Goal: Task Accomplishment & Management: Manage account settings

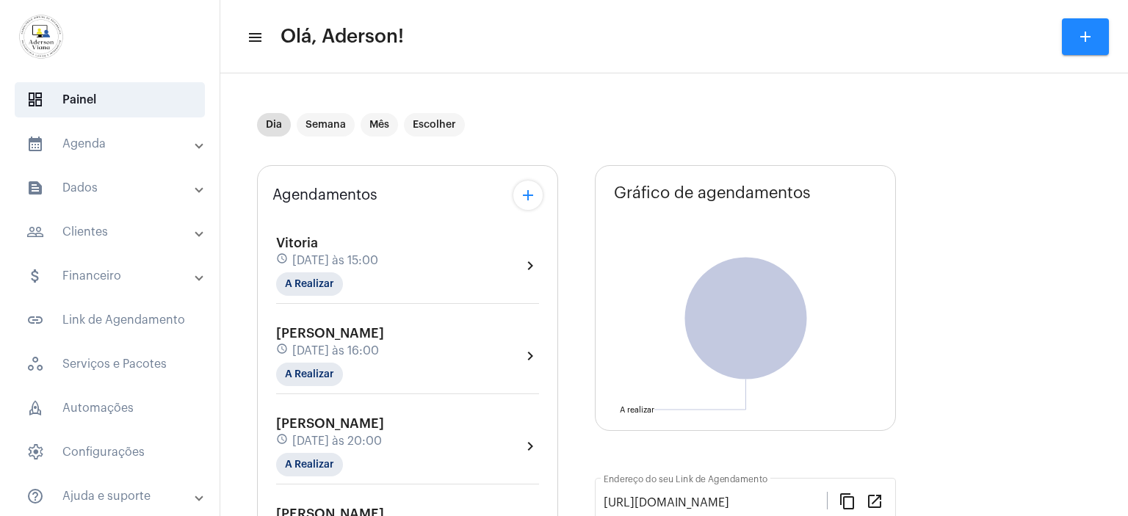
click at [101, 228] on mat-panel-title "people_outline Clientes" at bounding box center [111, 232] width 170 height 18
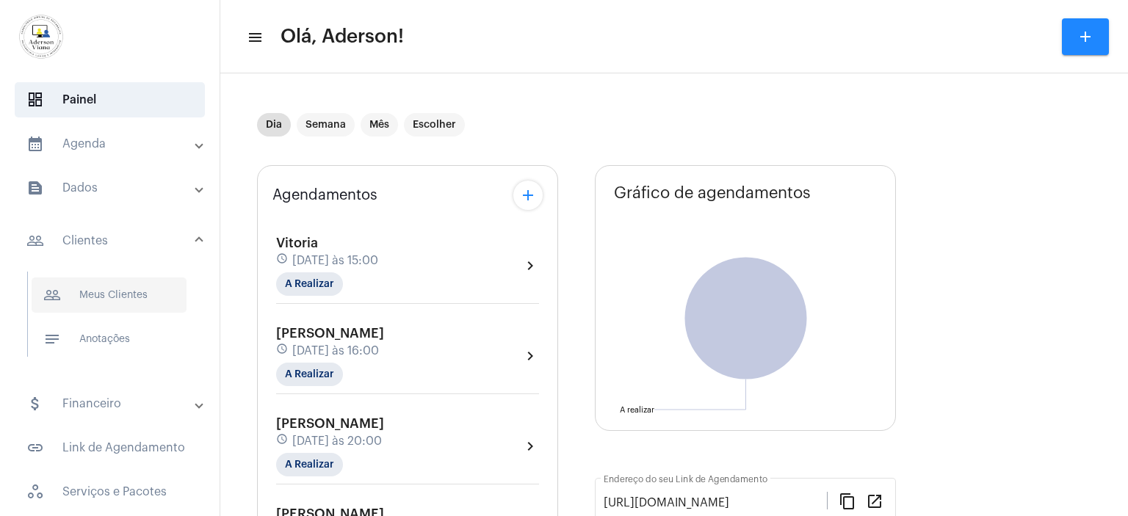
click at [131, 286] on span "people_outline Meus Clientes" at bounding box center [109, 295] width 155 height 35
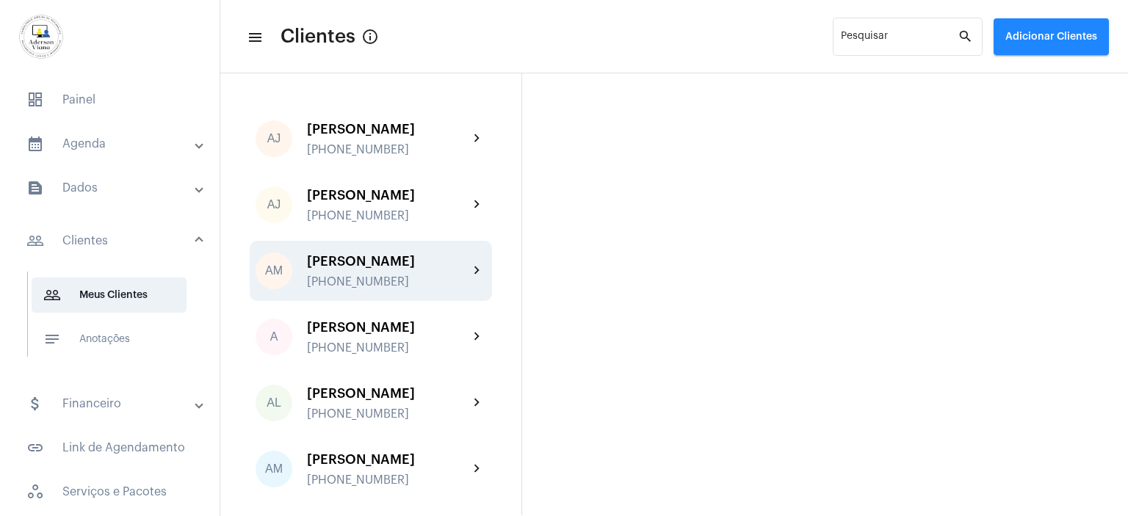
click at [347, 275] on div "[PHONE_NUMBER]" at bounding box center [388, 281] width 162 height 13
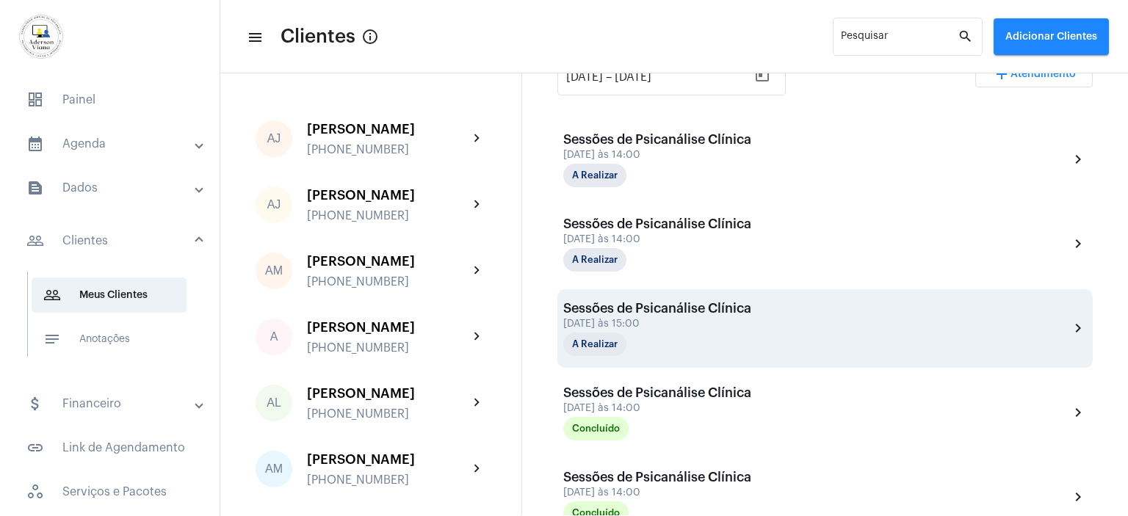
scroll to position [343, 0]
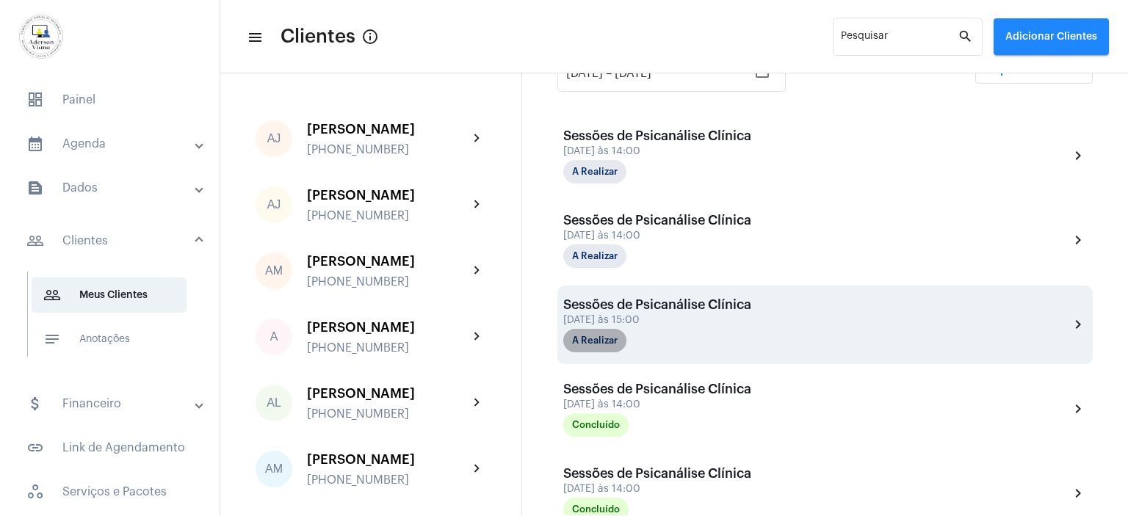
click at [617, 339] on mat-chip "A Realizar" at bounding box center [594, 341] width 63 height 24
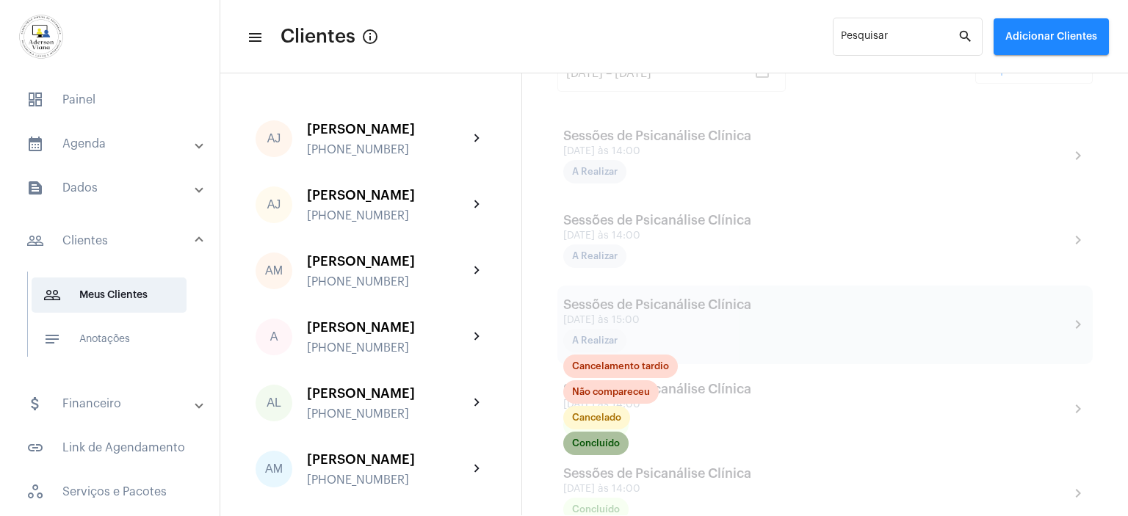
click at [618, 446] on mat-chip "Concluído" at bounding box center [595, 444] width 65 height 24
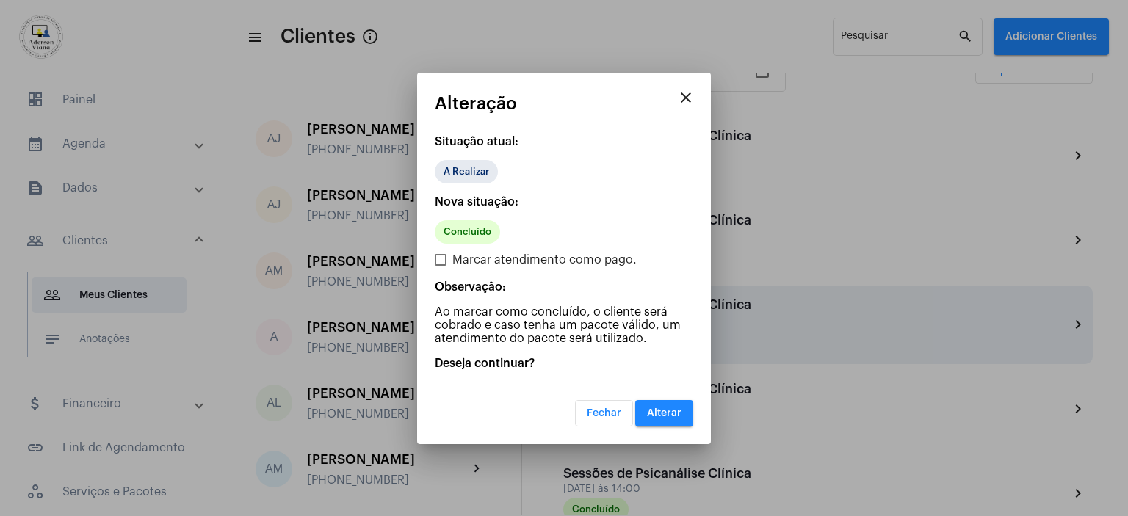
click at [673, 413] on span "Alterar" at bounding box center [664, 413] width 35 height 10
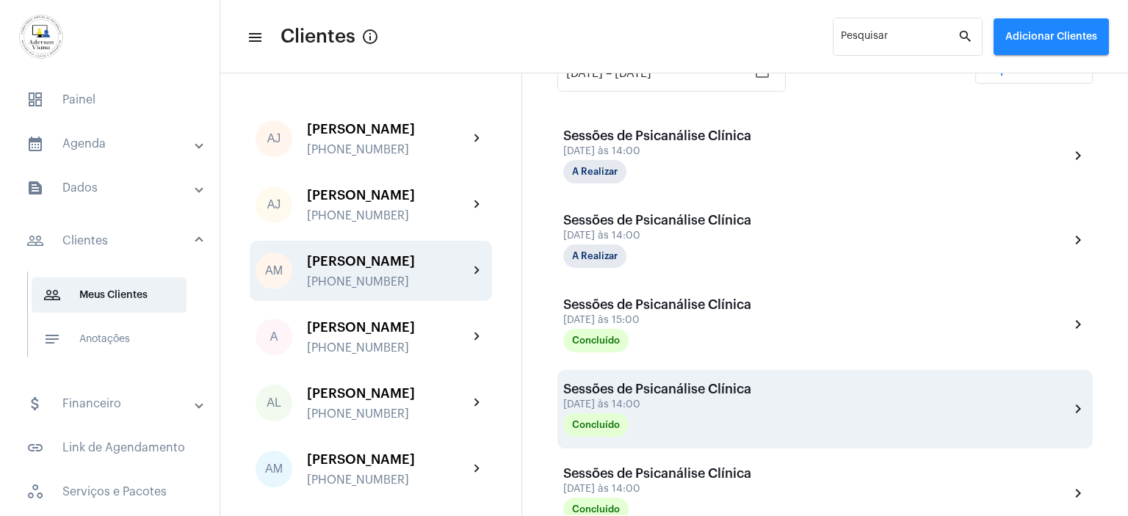
scroll to position [196, 0]
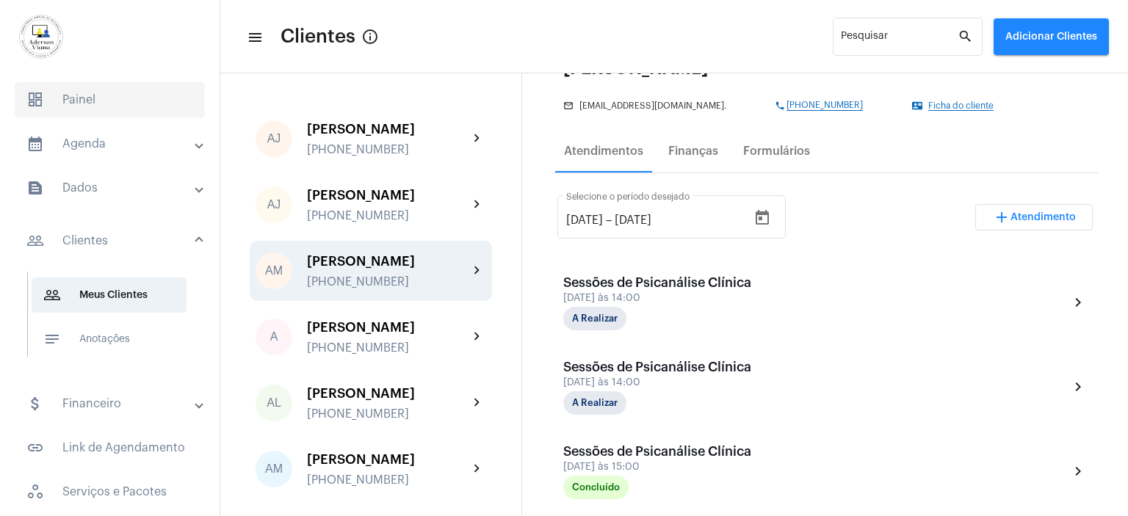
click at [68, 104] on span "dashboard Painel" at bounding box center [110, 99] width 190 height 35
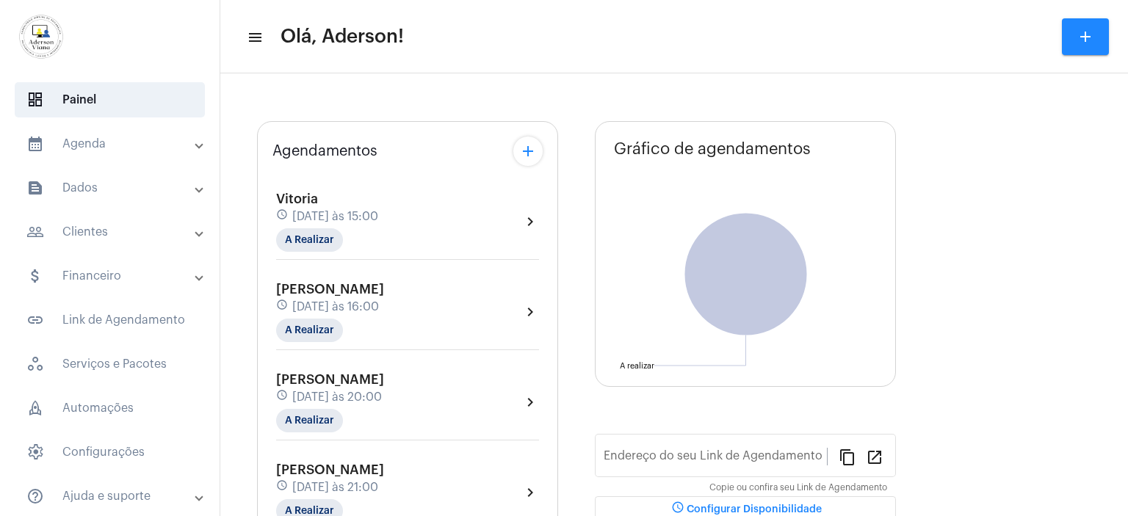
type input "[URL][DOMAIN_NAME]"
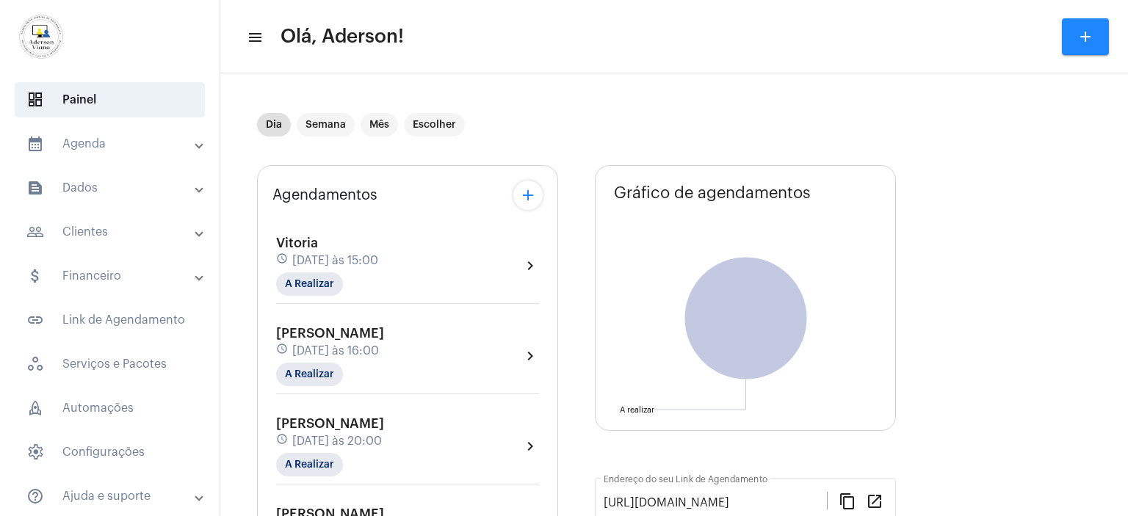
click at [78, 144] on mat-panel-title "calendar_month_outlined Agenda" at bounding box center [111, 144] width 170 height 18
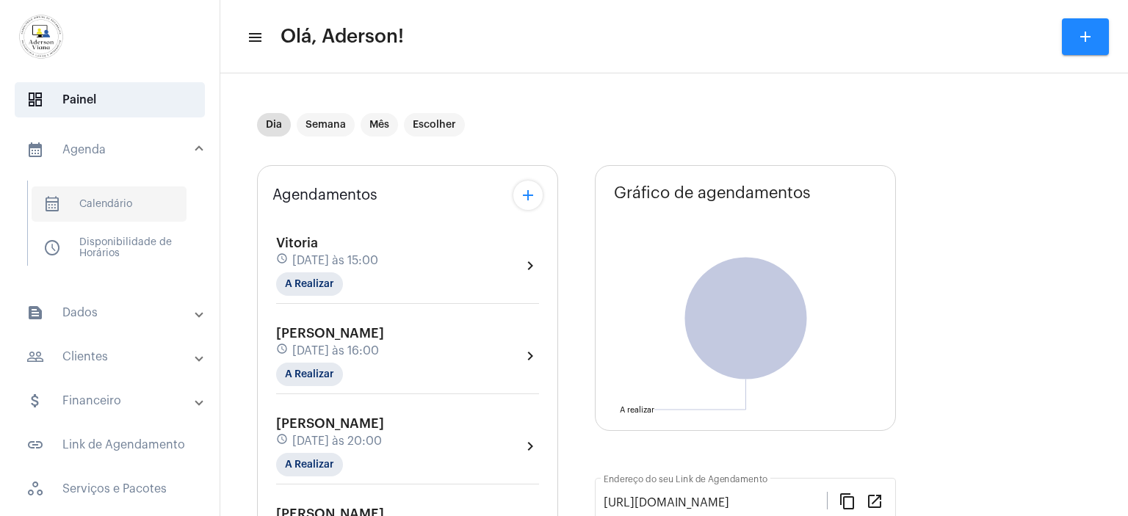
click at [106, 206] on span "calendar_month_outlined Calendário" at bounding box center [109, 204] width 155 height 35
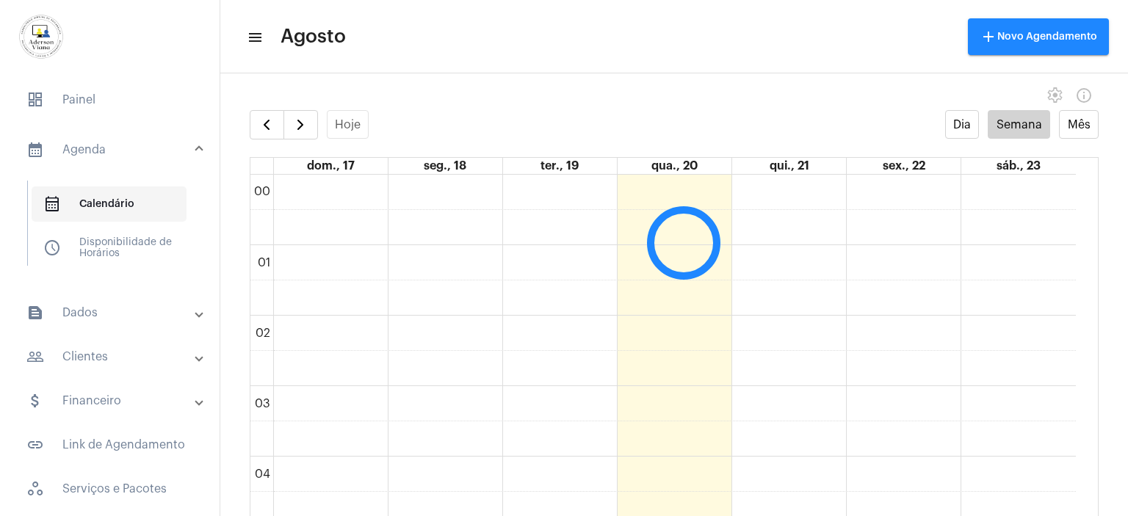
scroll to position [423, 0]
click at [270, 126] on span "button" at bounding box center [267, 125] width 18 height 18
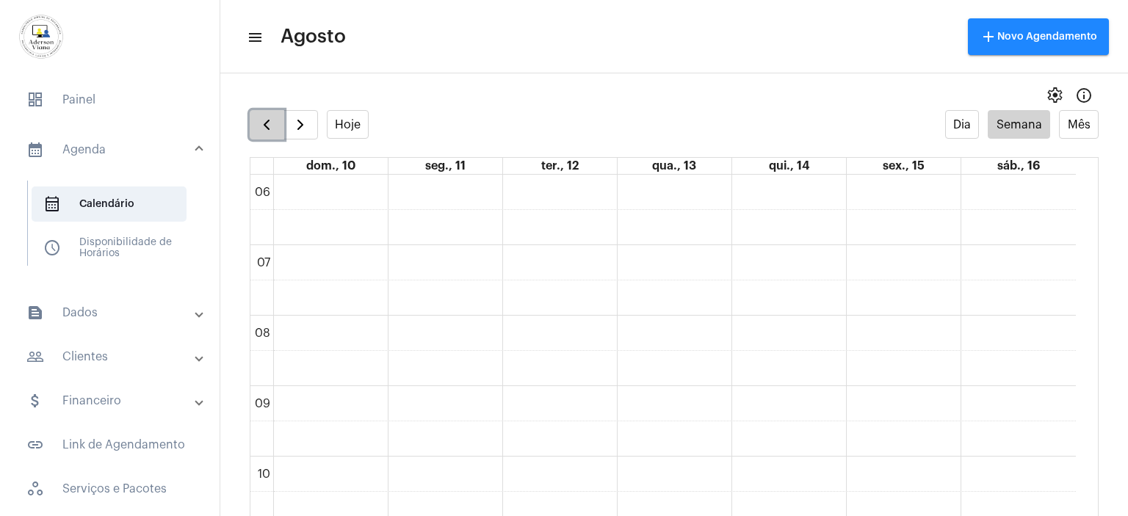
click at [270, 126] on span "button" at bounding box center [267, 125] width 18 height 18
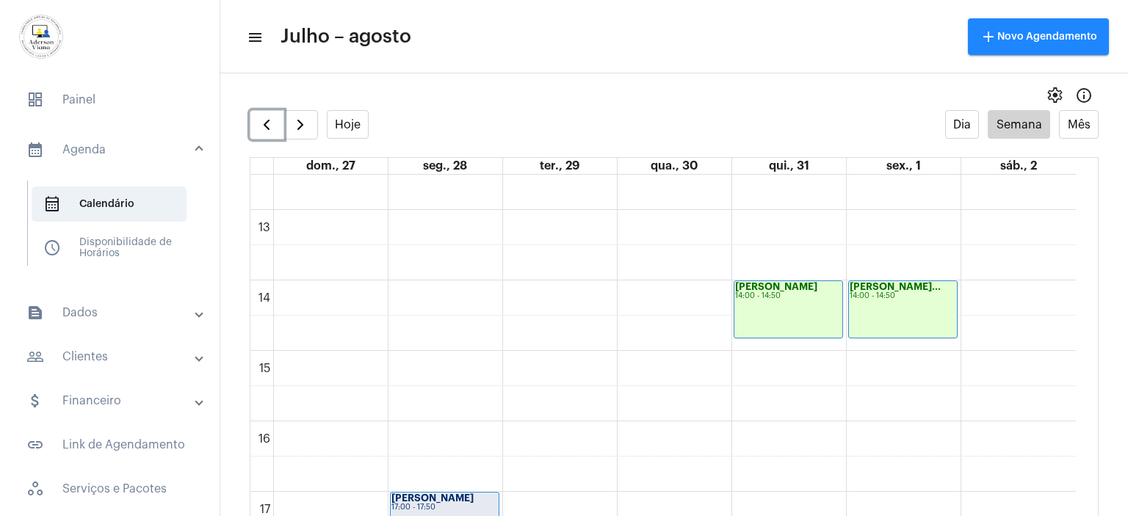
scroll to position [790, 0]
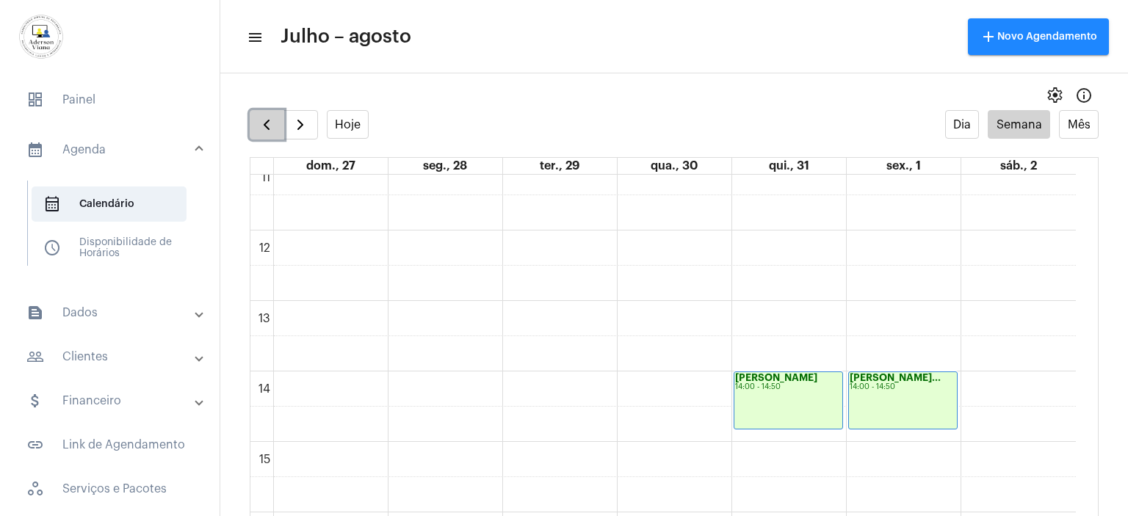
click at [261, 117] on span "button" at bounding box center [267, 125] width 18 height 18
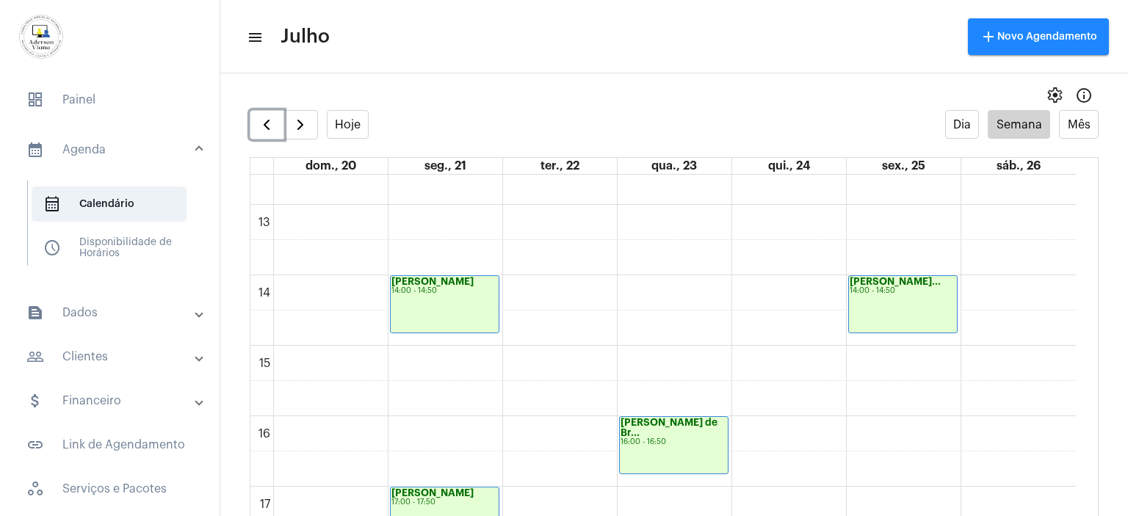
scroll to position [937, 0]
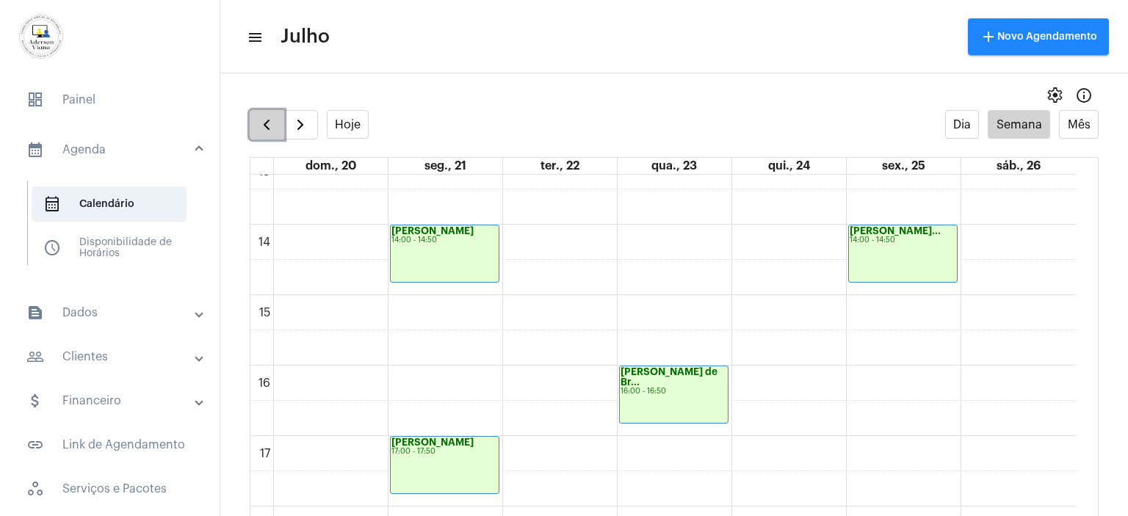
click at [273, 120] on span "button" at bounding box center [267, 125] width 18 height 18
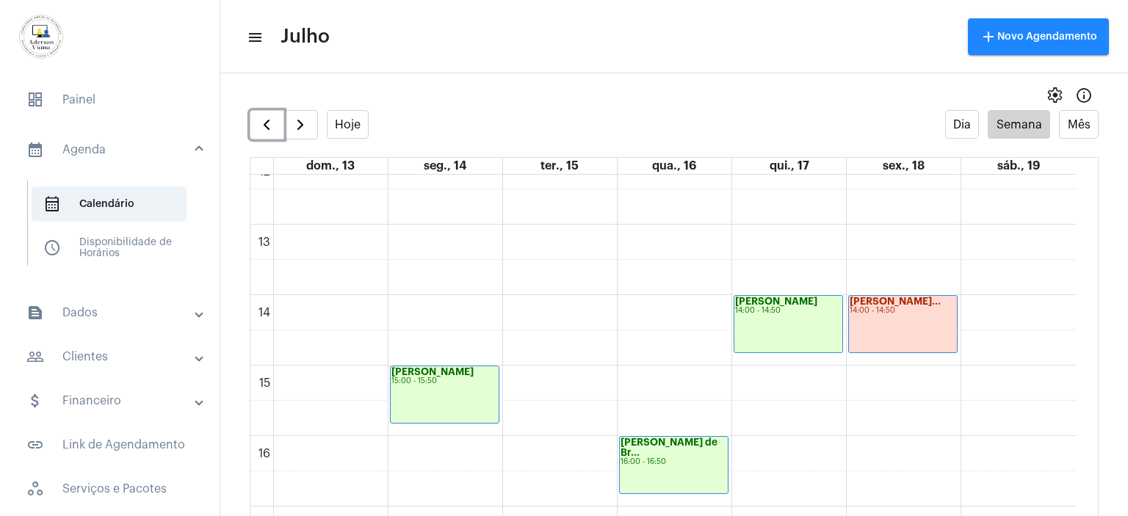
scroll to position [937, 0]
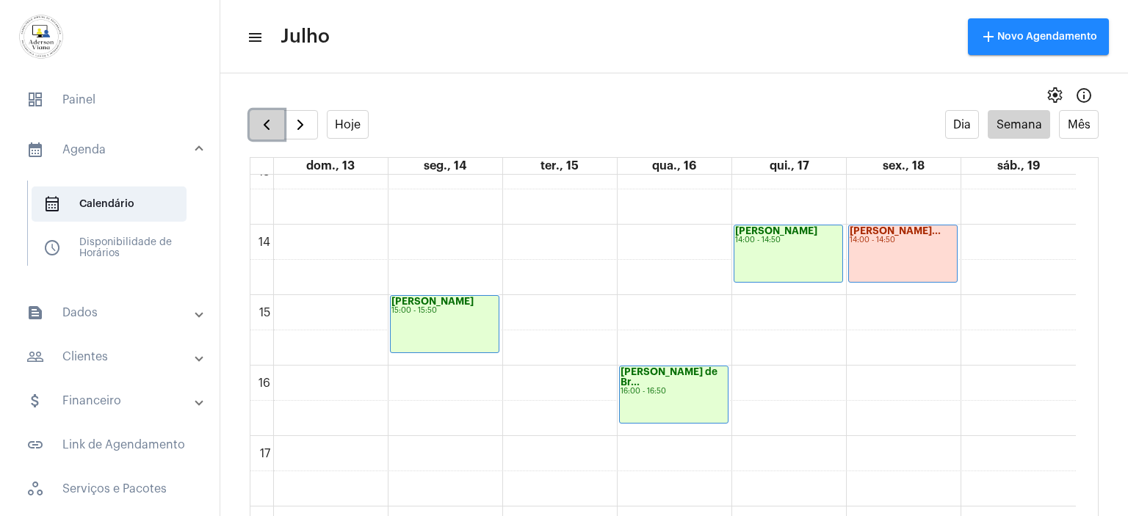
click at [264, 125] on span "button" at bounding box center [267, 125] width 18 height 18
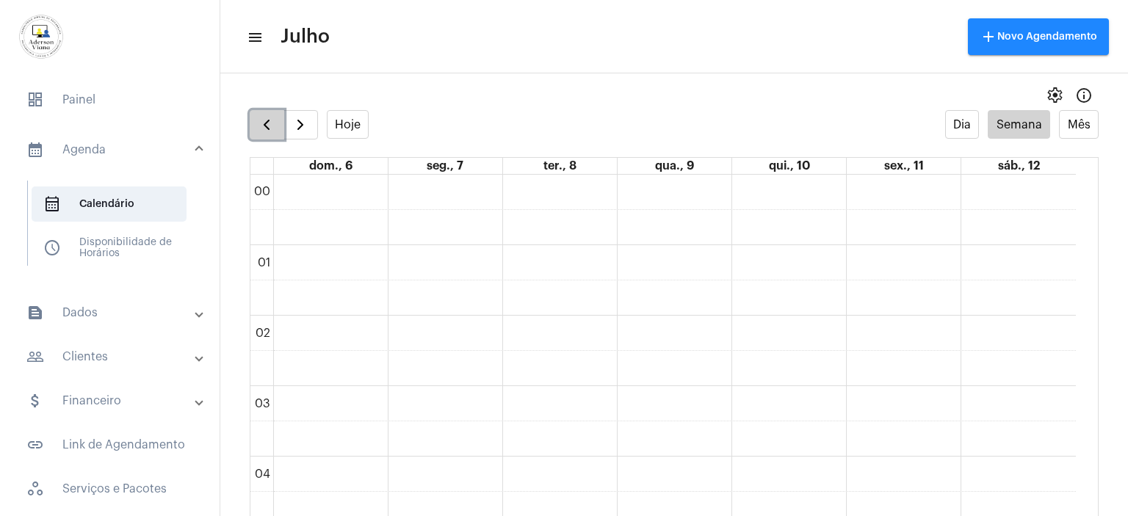
click at [268, 120] on span "button" at bounding box center [267, 125] width 18 height 18
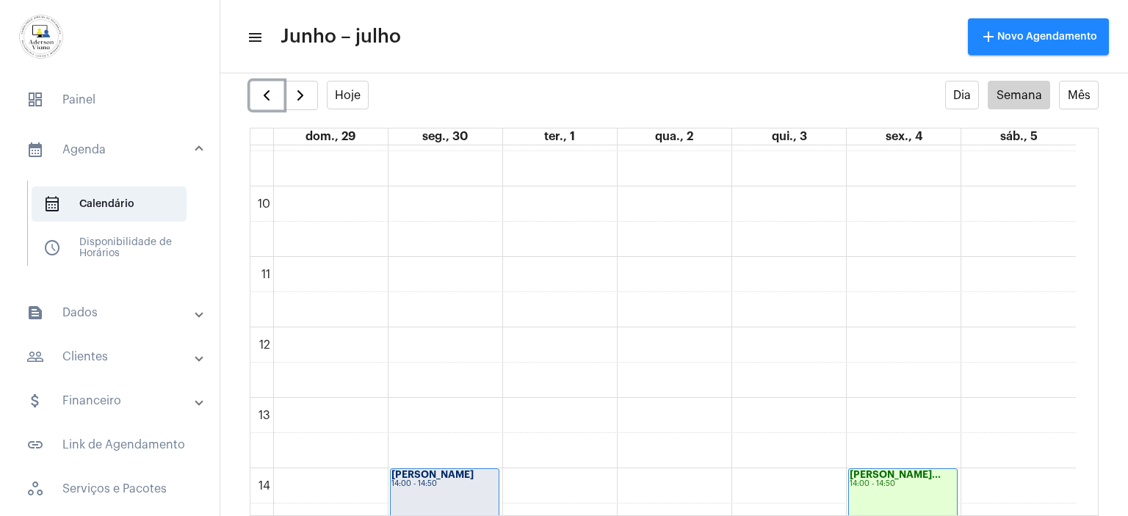
scroll to position [585, 0]
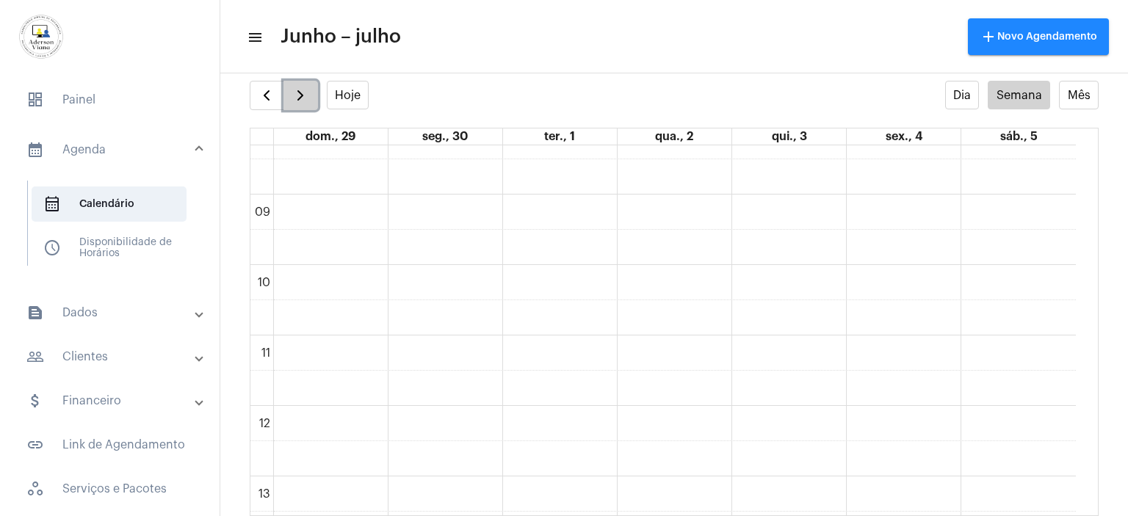
click at [303, 94] on span "button" at bounding box center [301, 96] width 18 height 18
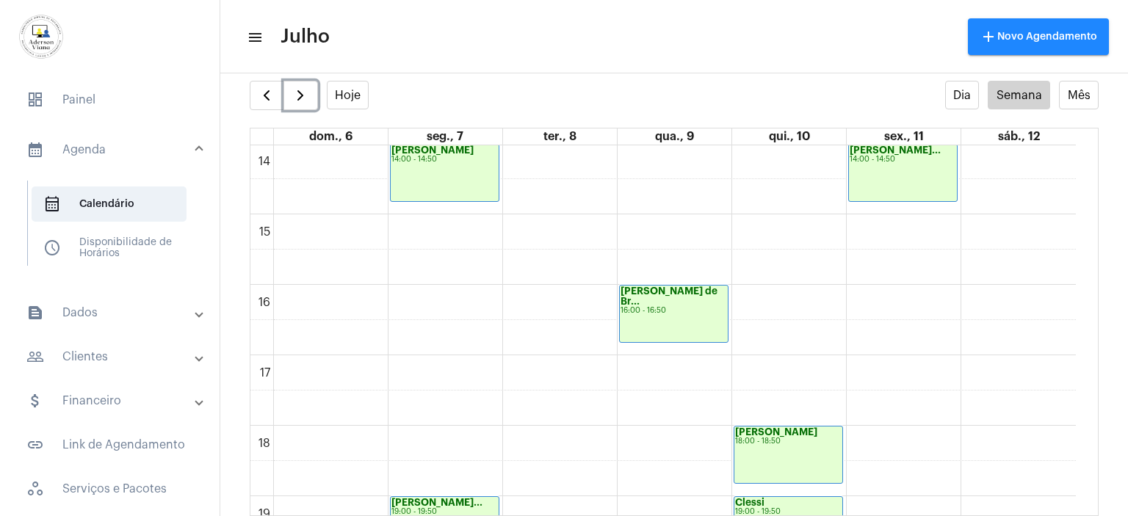
scroll to position [1084, 0]
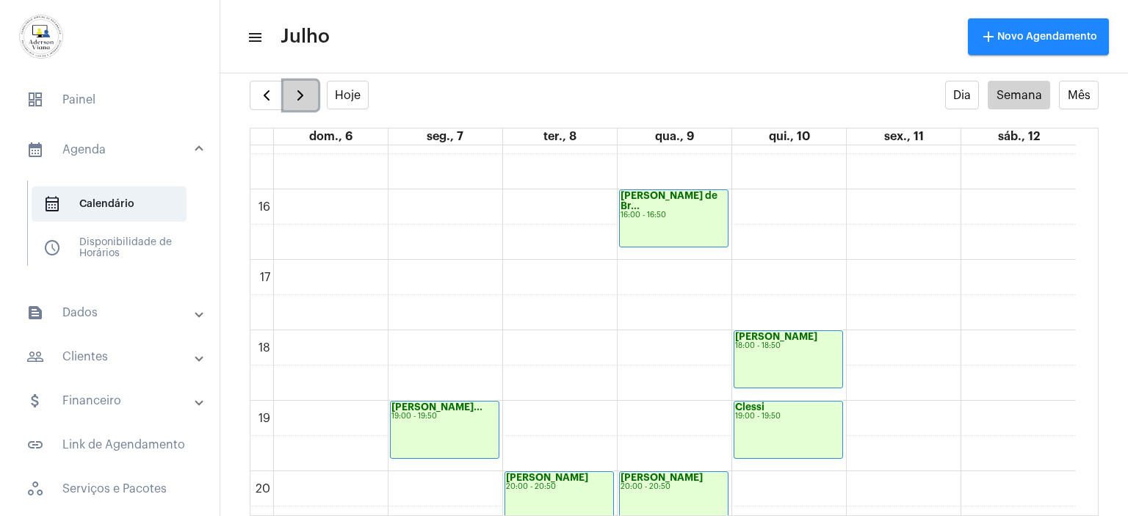
click at [296, 97] on span "button" at bounding box center [301, 96] width 18 height 18
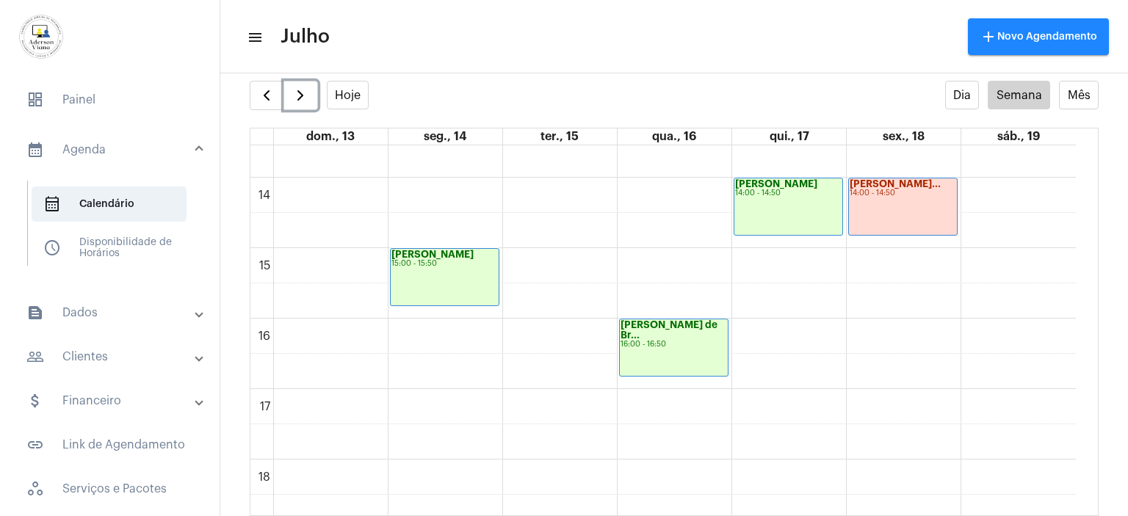
scroll to position [1011, 0]
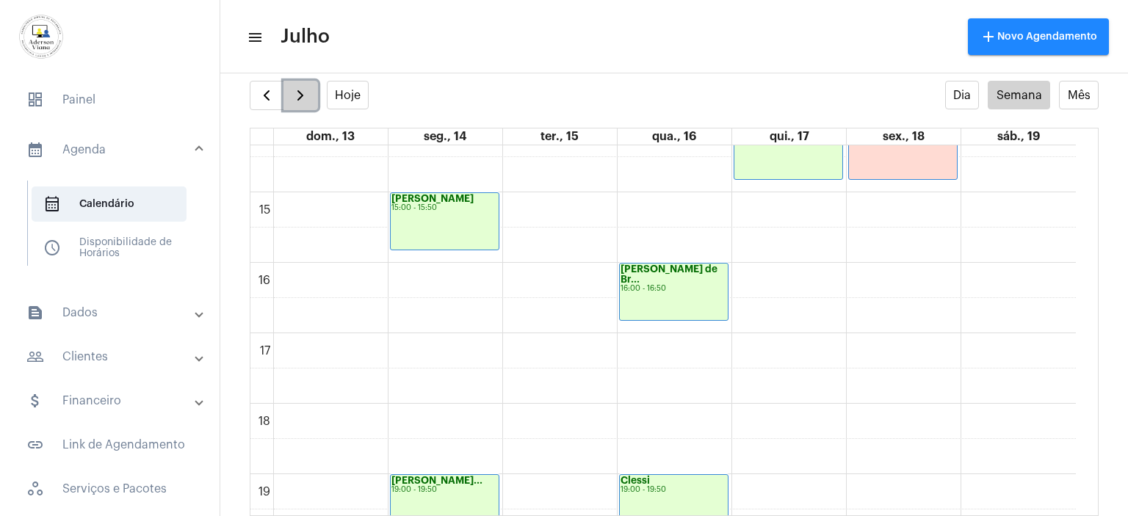
click at [303, 91] on span "button" at bounding box center [301, 96] width 18 height 18
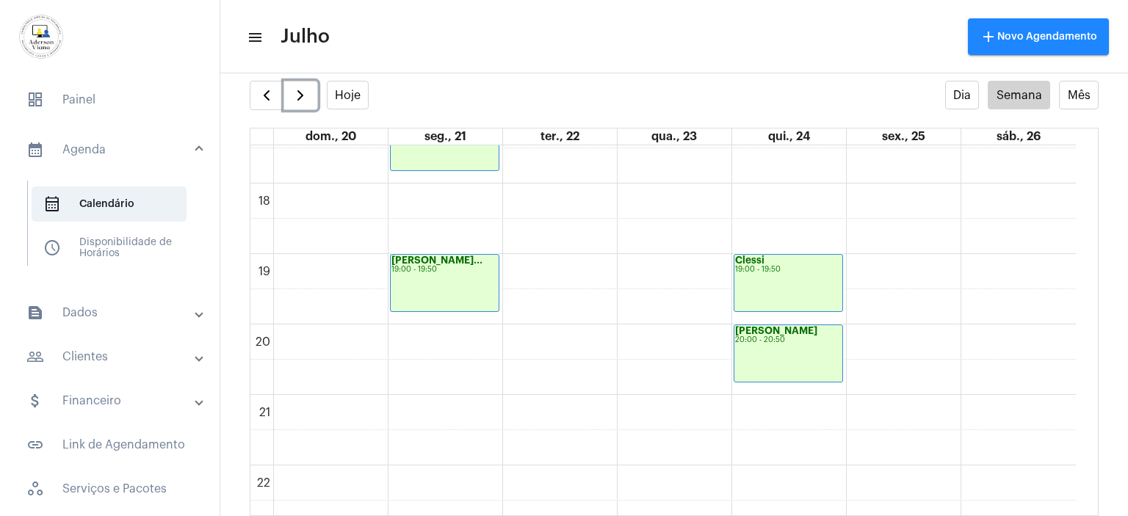
scroll to position [1304, 0]
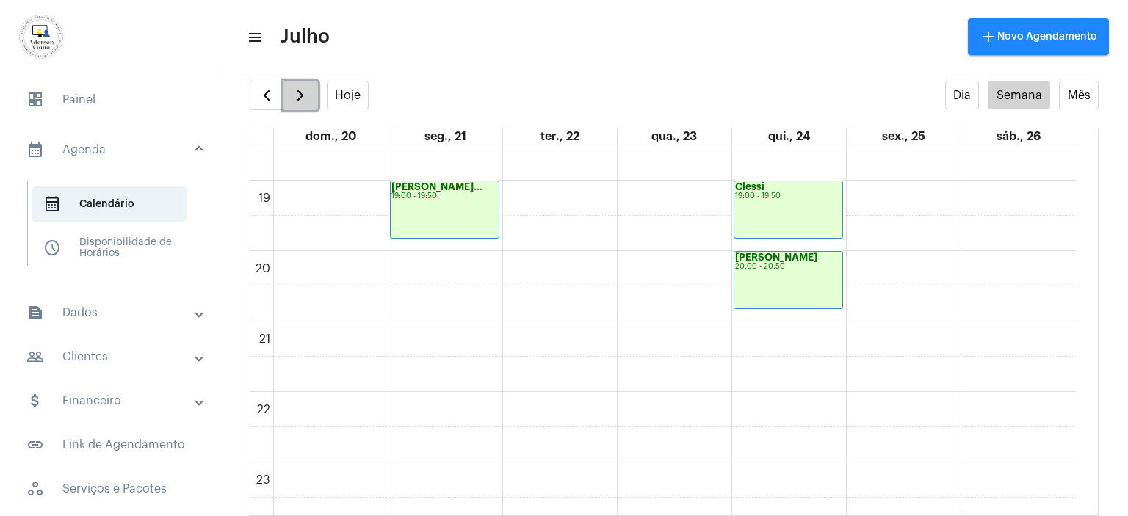
click at [297, 96] on span "button" at bounding box center [301, 96] width 18 height 18
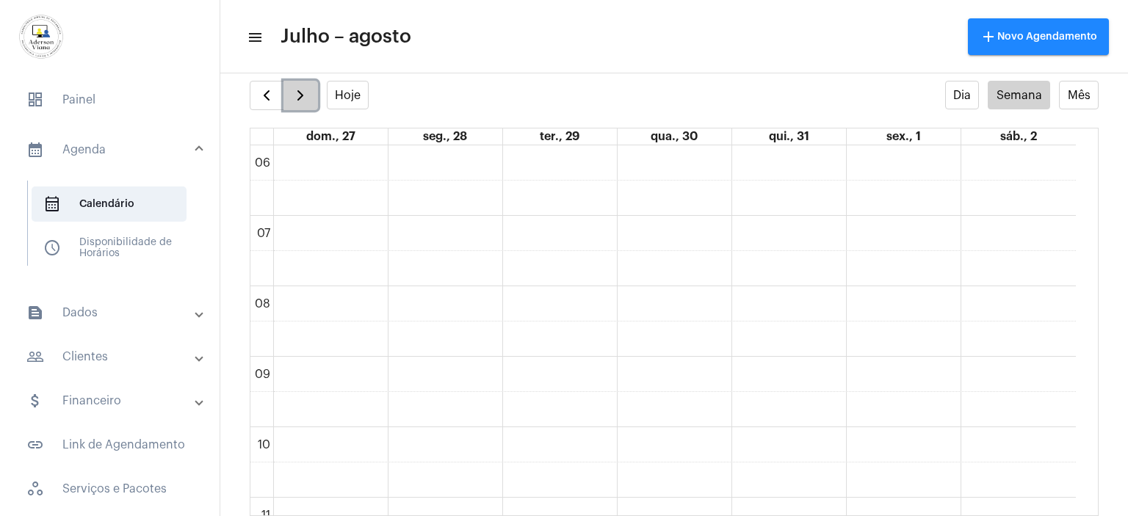
click at [300, 101] on span "button" at bounding box center [301, 96] width 18 height 18
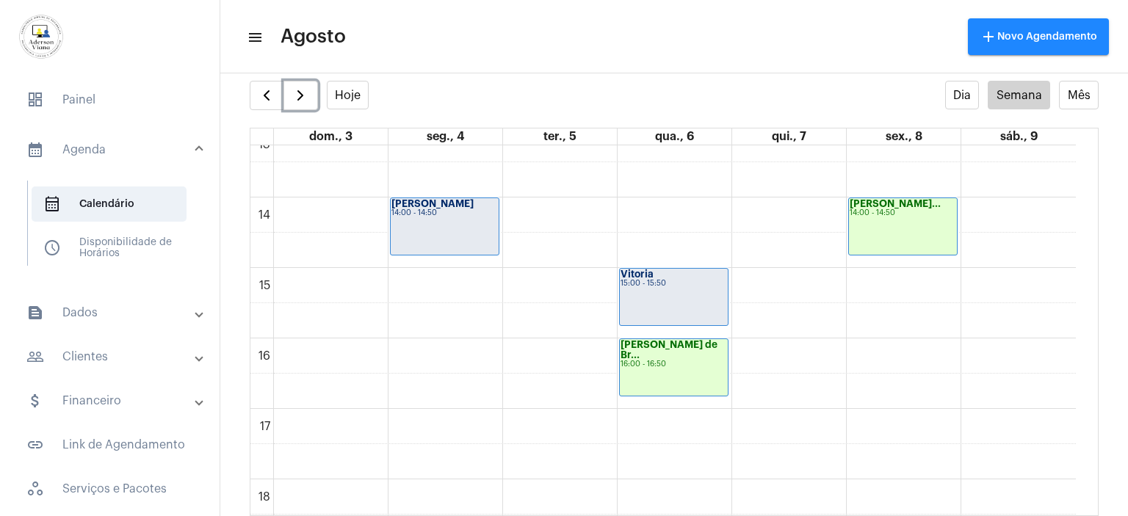
scroll to position [937, 0]
click at [303, 93] on span "button" at bounding box center [301, 96] width 18 height 18
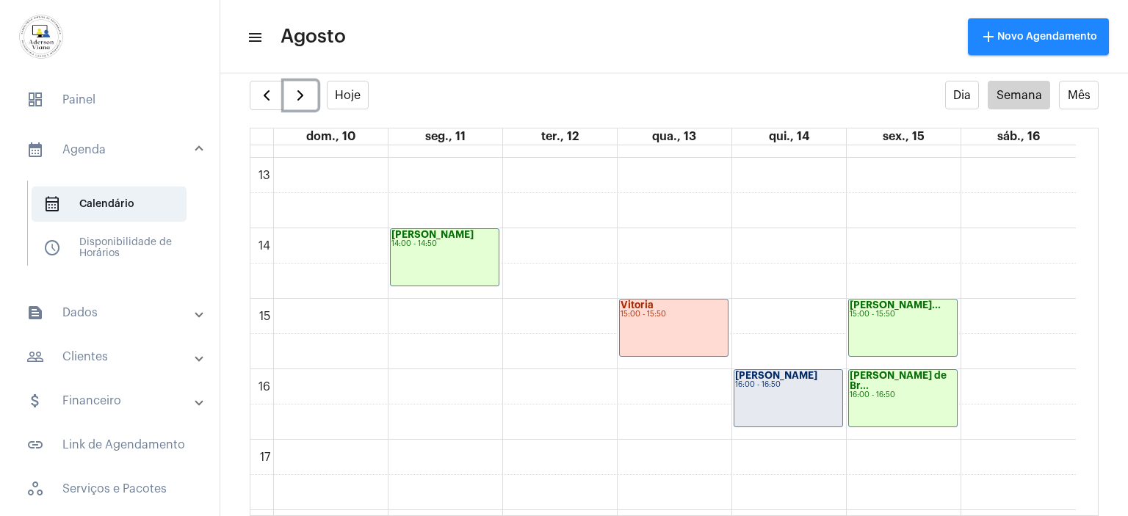
scroll to position [937, 0]
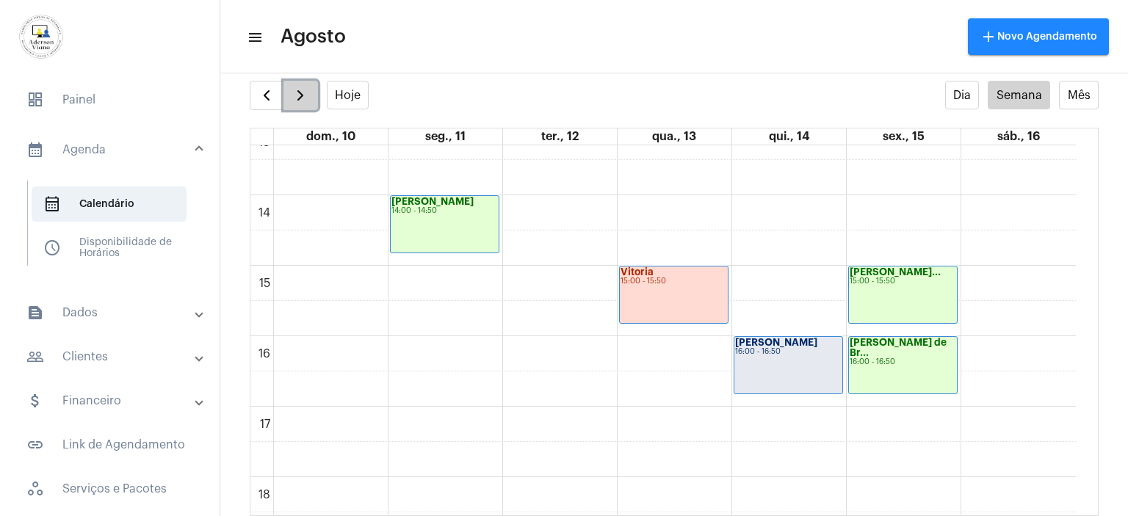
click at [297, 95] on span "button" at bounding box center [301, 96] width 18 height 18
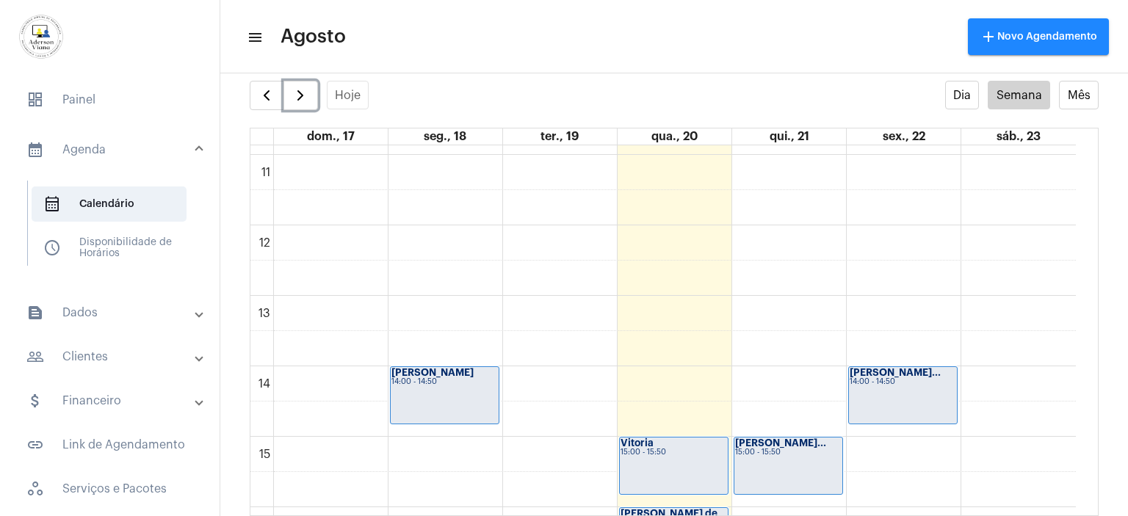
scroll to position [864, 0]
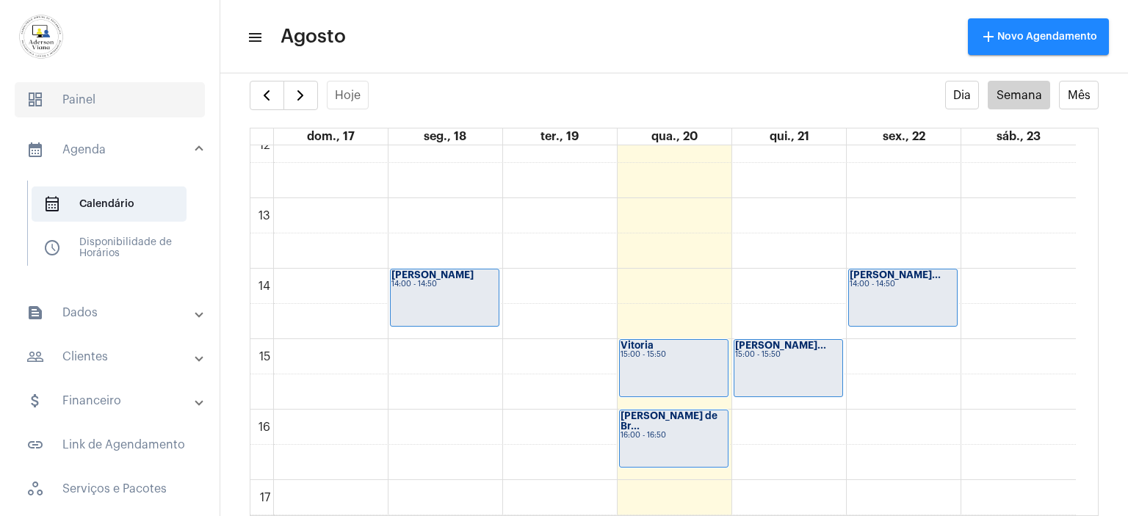
click at [75, 101] on span "dashboard Painel" at bounding box center [110, 99] width 190 height 35
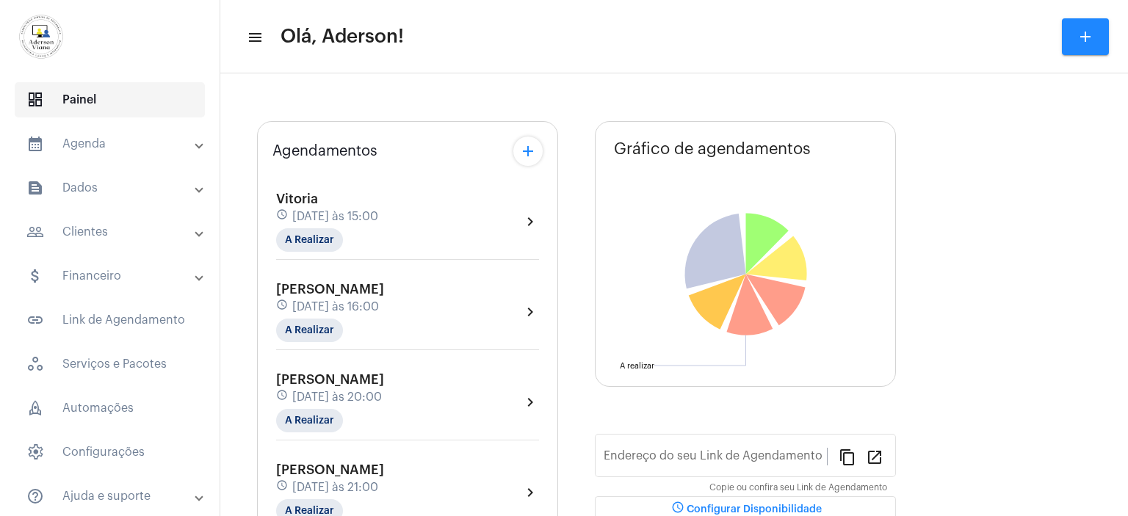
type input "[URL][DOMAIN_NAME]"
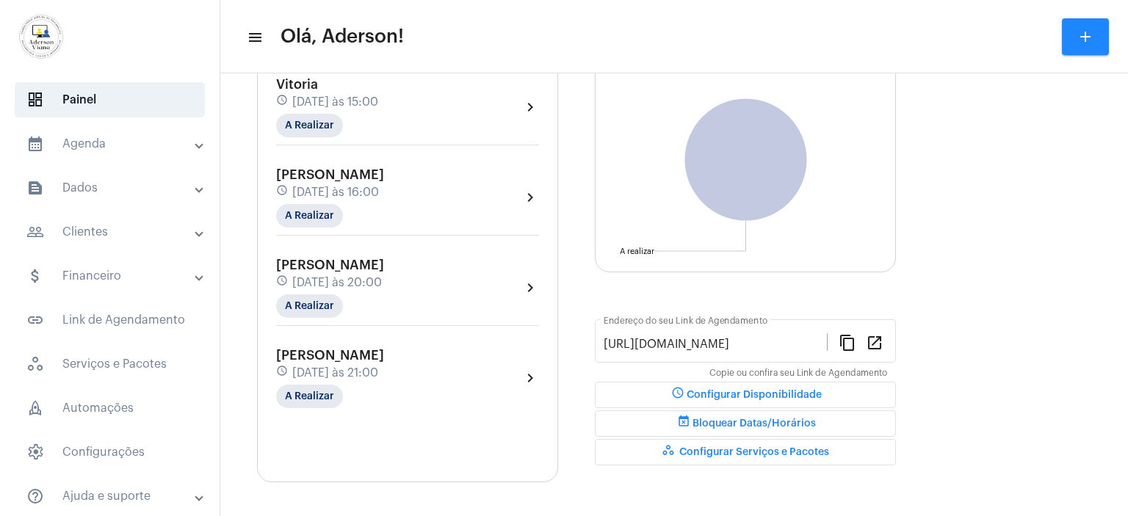
scroll to position [159, 0]
click at [356, 286] on div "schedule [DATE] às 20:00" at bounding box center [330, 283] width 108 height 16
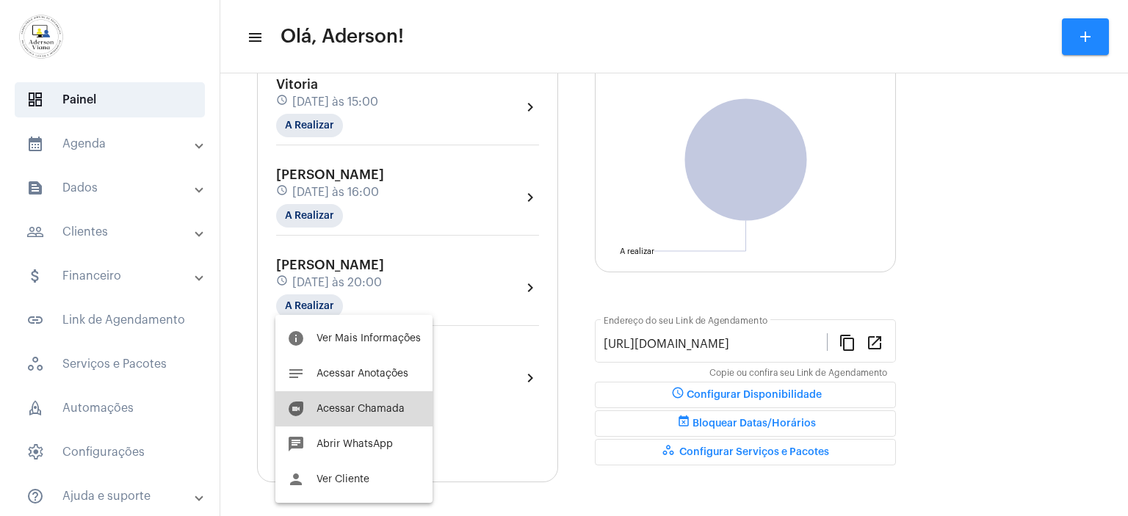
click at [369, 409] on span "Acessar Chamada" at bounding box center [361, 409] width 88 height 10
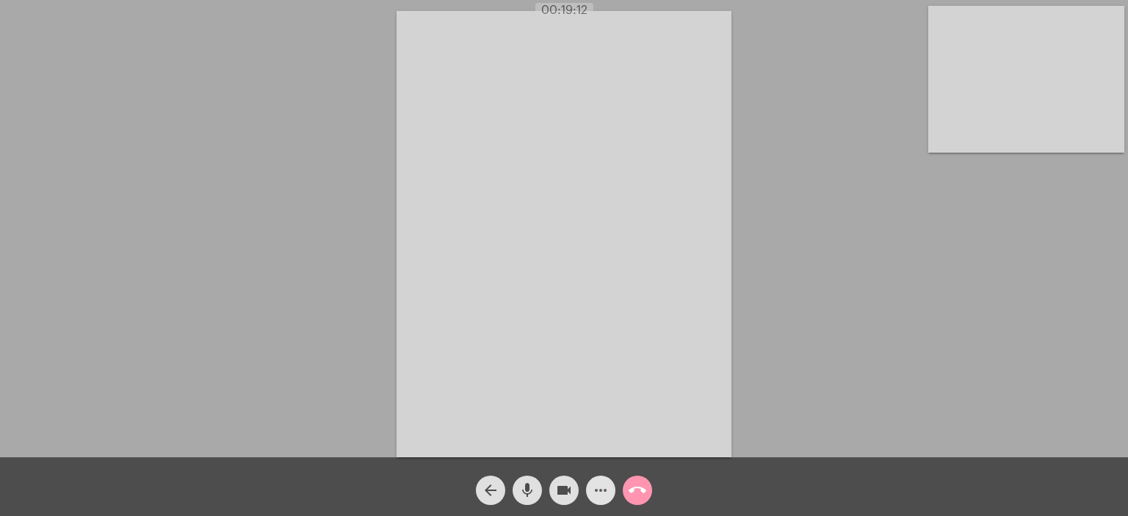
click at [601, 484] on mat-icon "more_horiz" at bounding box center [601, 491] width 18 height 18
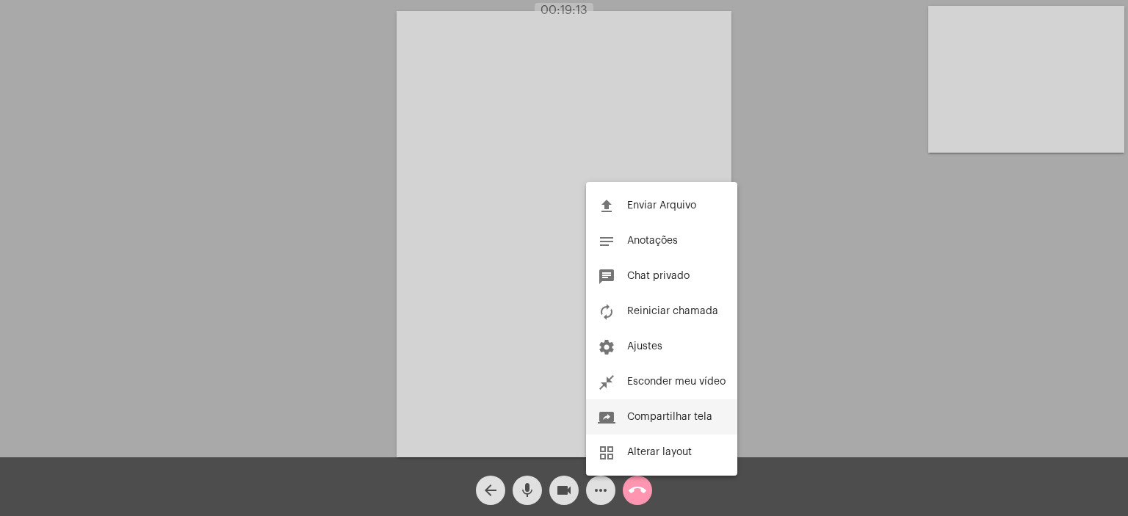
click at [646, 416] on span "Compartilhar tela" at bounding box center [669, 417] width 85 height 10
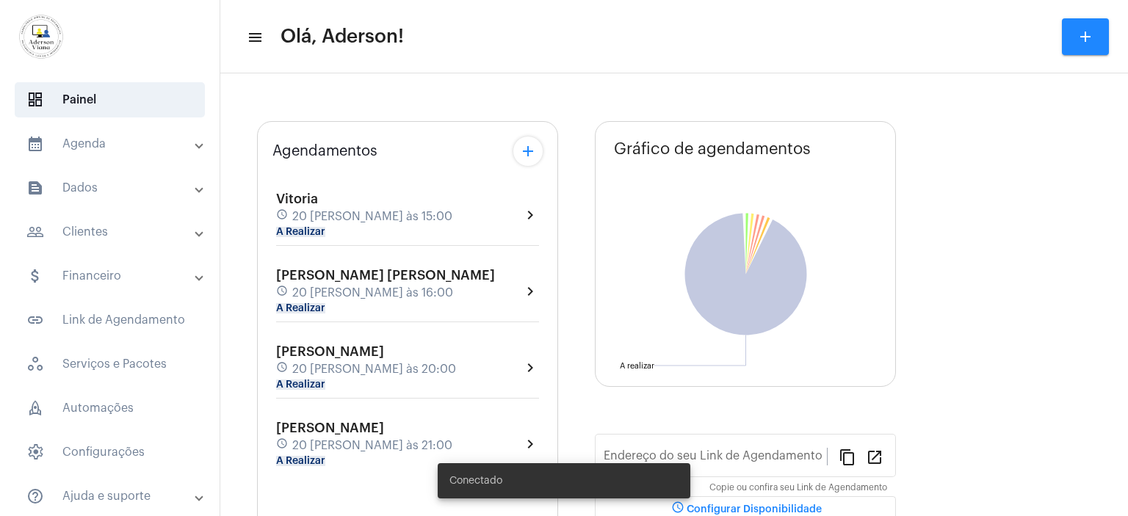
click at [87, 231] on mat-panel-title "people_outline Clientes" at bounding box center [111, 232] width 170 height 18
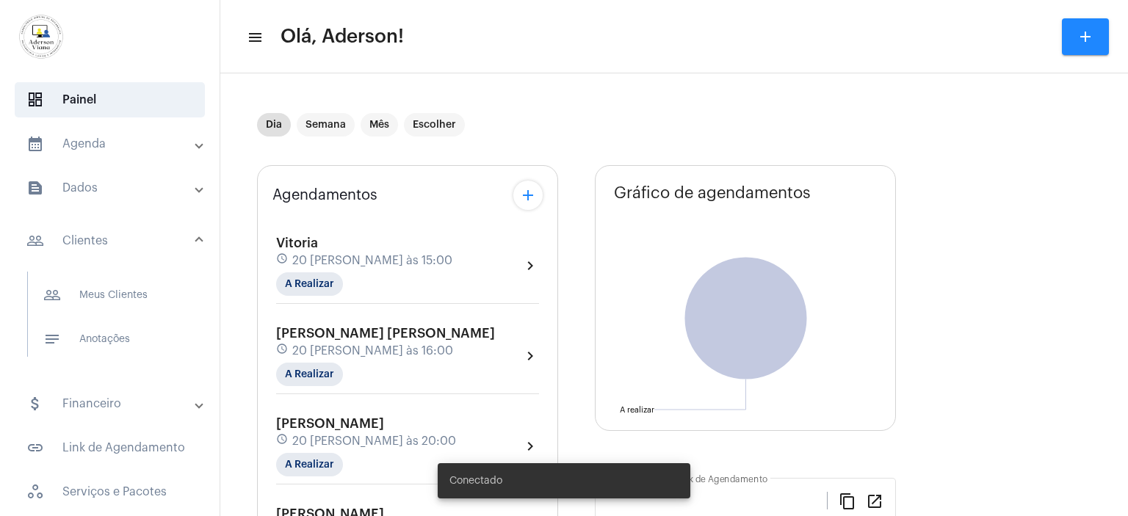
type input "[URL][DOMAIN_NAME][PERSON_NAME]"
click at [79, 106] on span "dashboard Painel" at bounding box center [110, 99] width 190 height 35
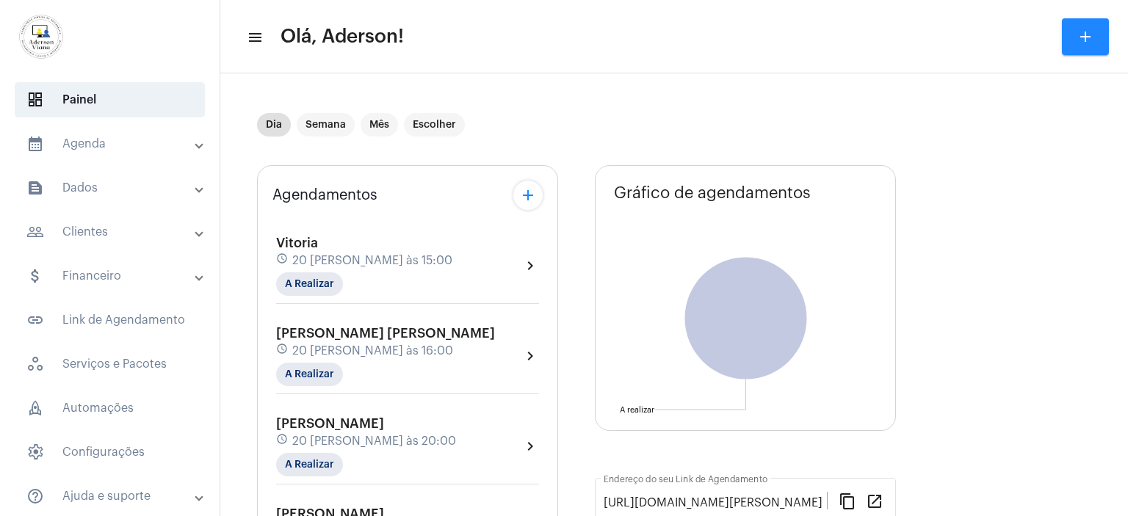
click at [91, 139] on mat-panel-title "calendar_month_outlined Agenda" at bounding box center [111, 144] width 170 height 18
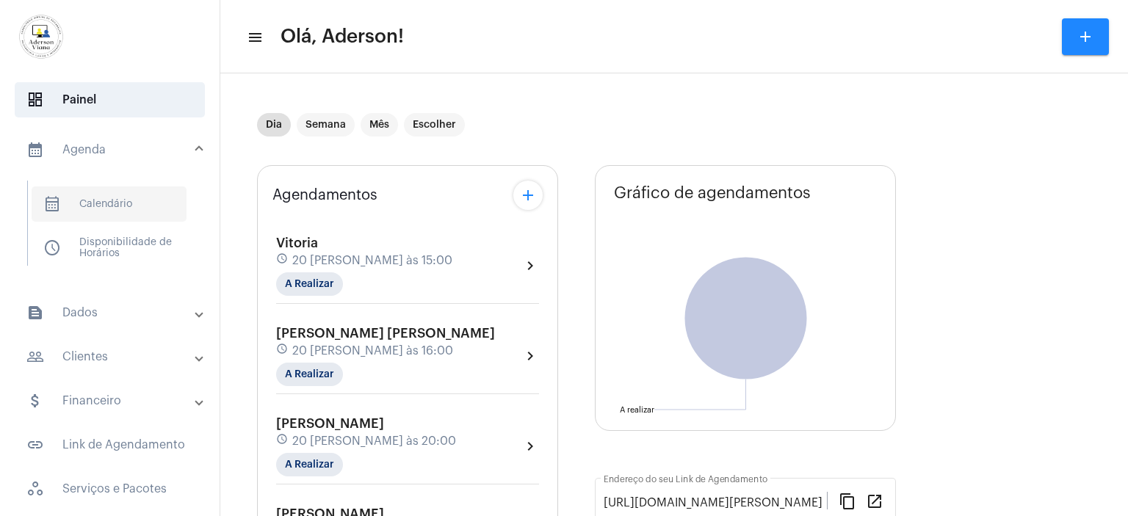
click at [112, 196] on span "calendar_month_outlined Calendário" at bounding box center [109, 204] width 155 height 35
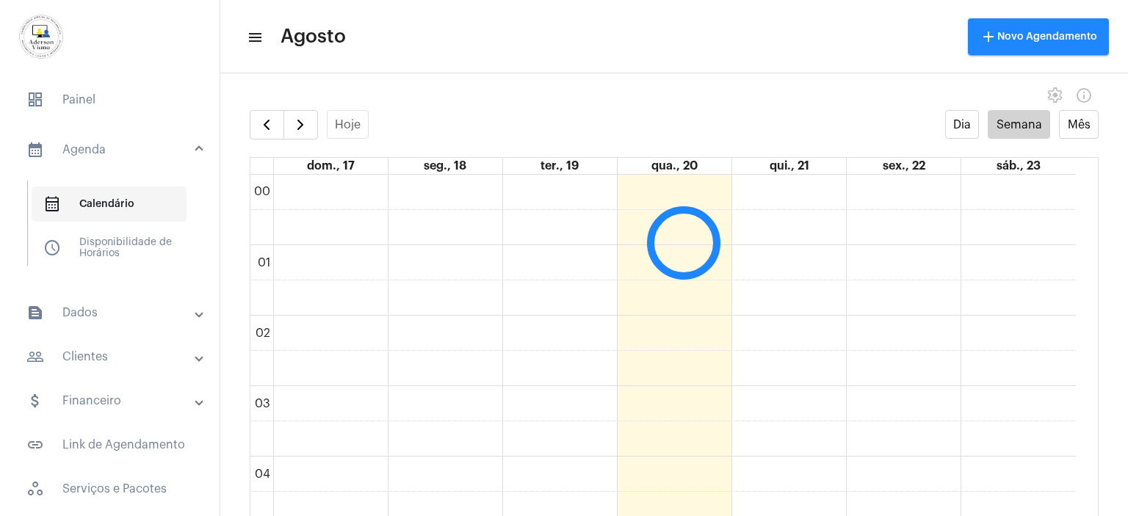
scroll to position [423, 0]
click at [270, 128] on span "button" at bounding box center [267, 125] width 18 height 18
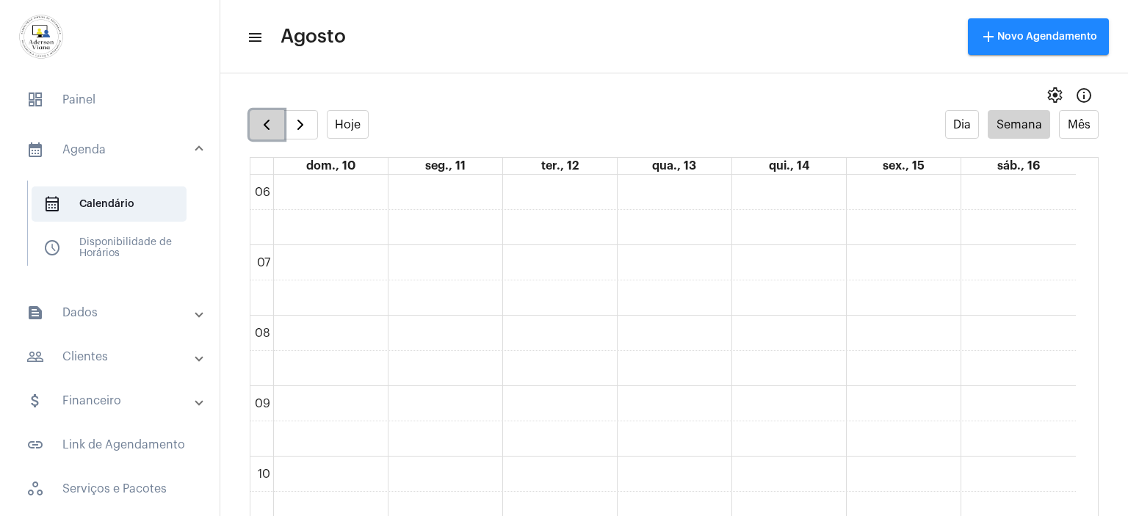
click at [270, 128] on span "button" at bounding box center [267, 125] width 18 height 18
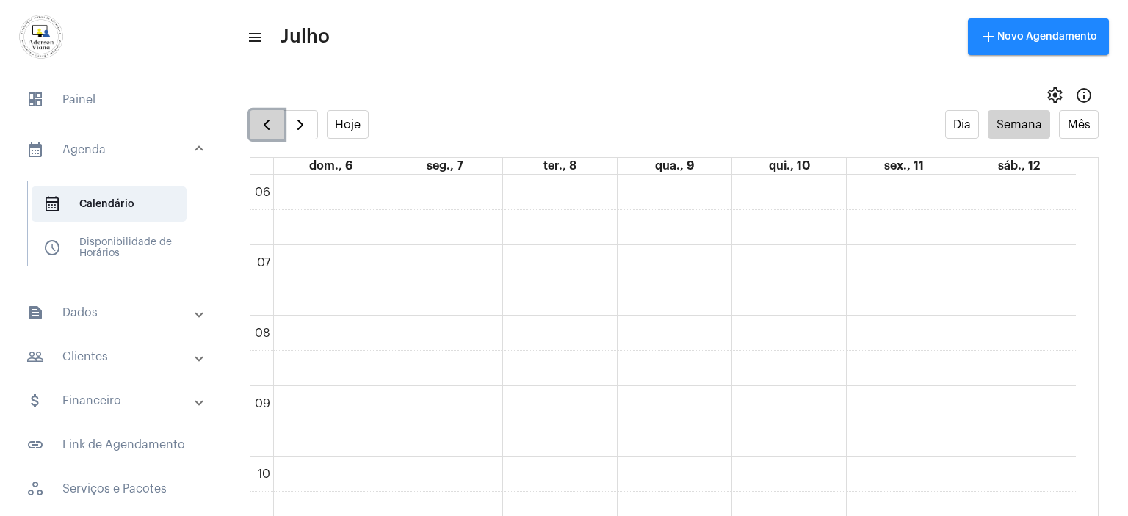
click at [270, 128] on span "button" at bounding box center [267, 125] width 18 height 18
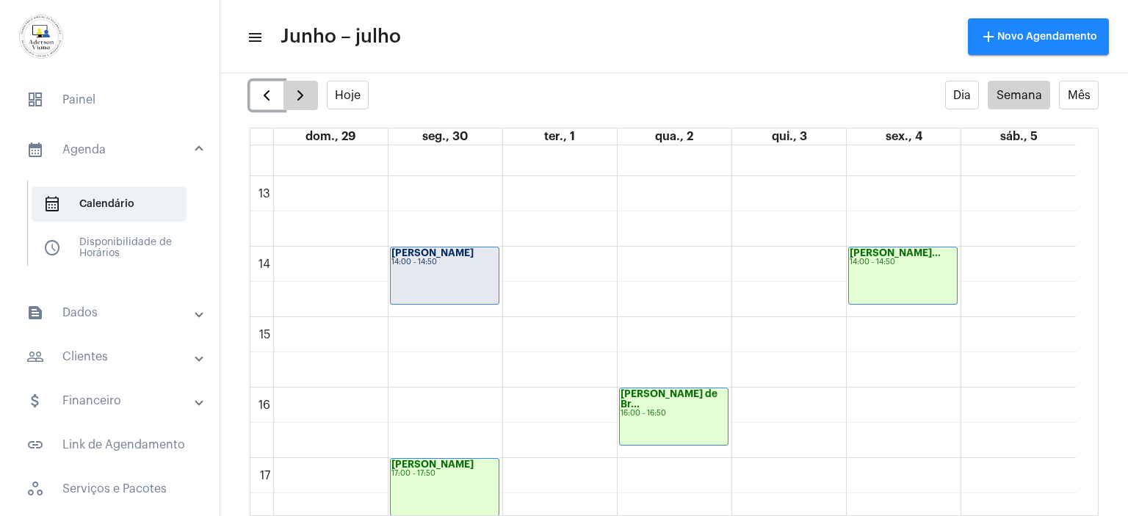
scroll to position [864, 0]
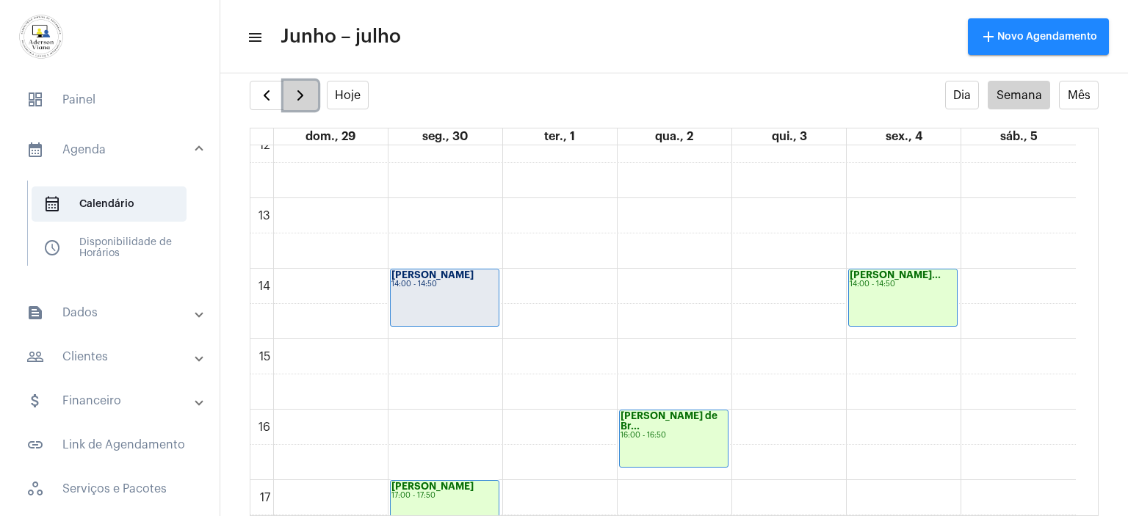
click at [302, 93] on span "button" at bounding box center [301, 96] width 18 height 18
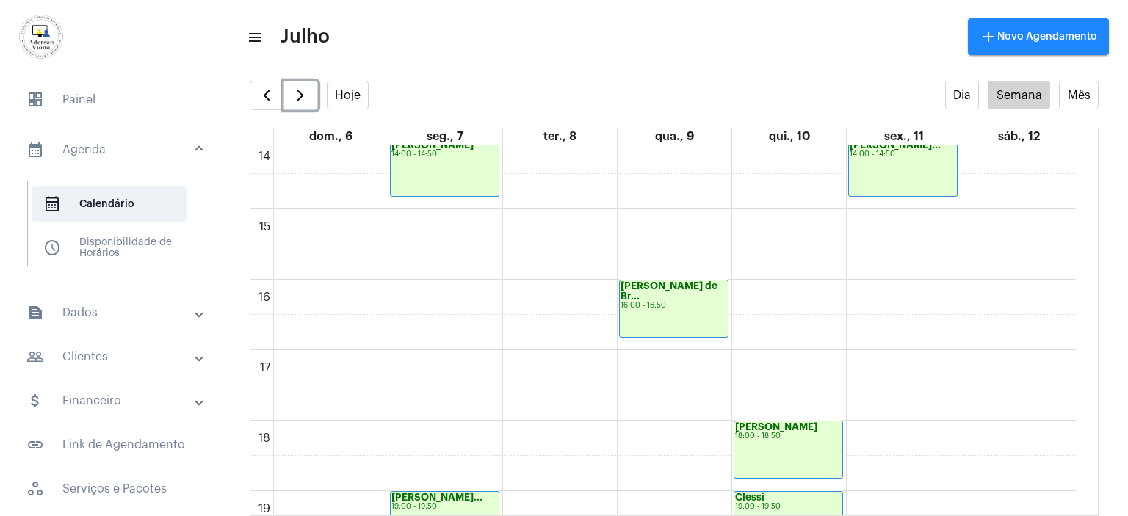
scroll to position [1084, 0]
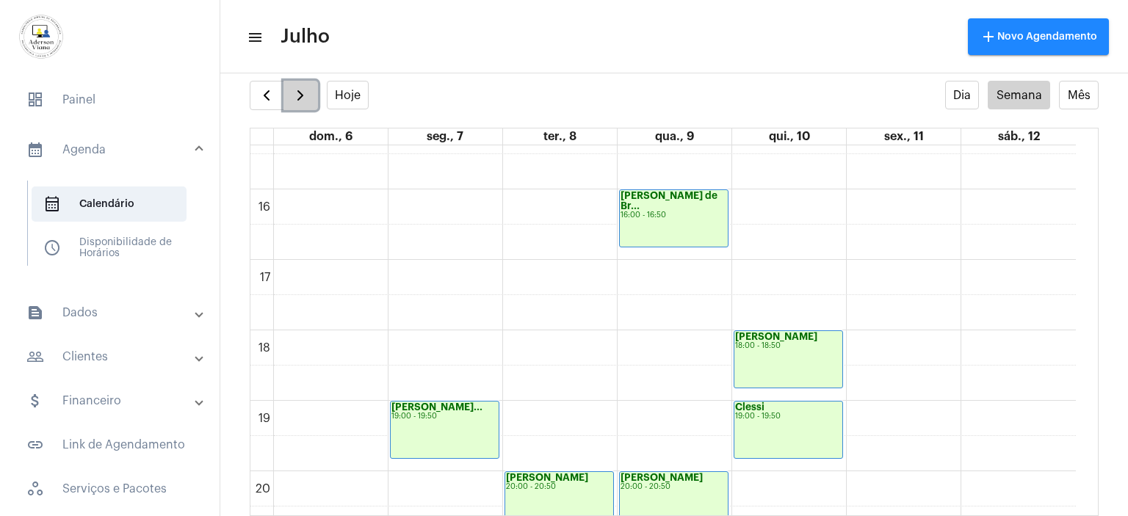
click at [298, 93] on span "button" at bounding box center [301, 96] width 18 height 18
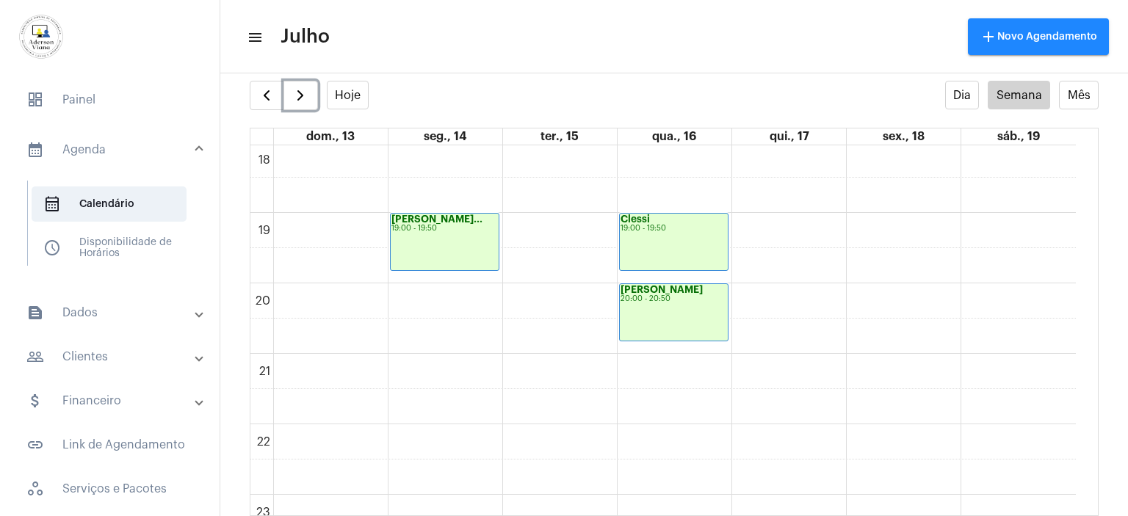
scroll to position [1304, 0]
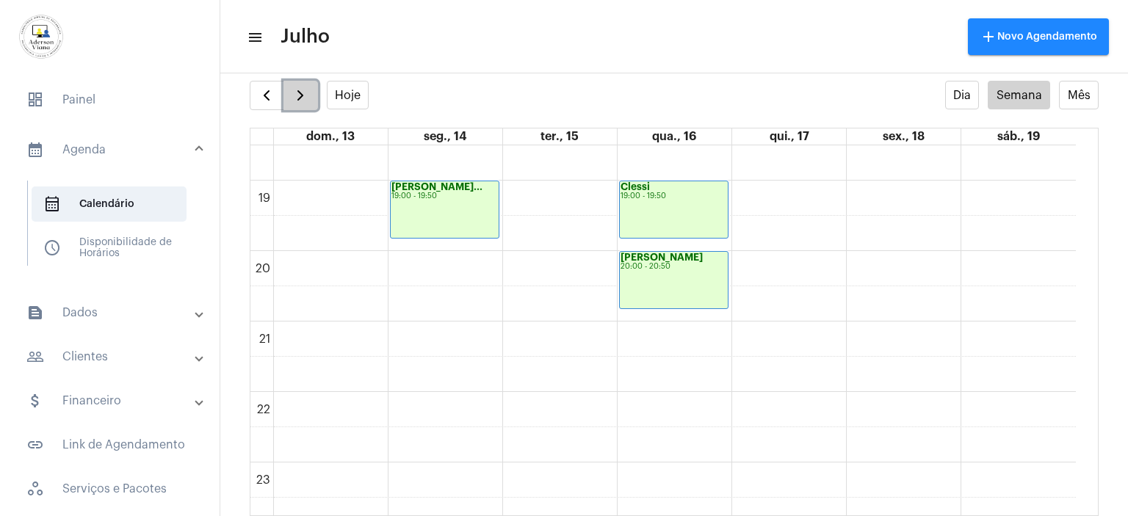
click at [303, 95] on span "button" at bounding box center [301, 96] width 18 height 18
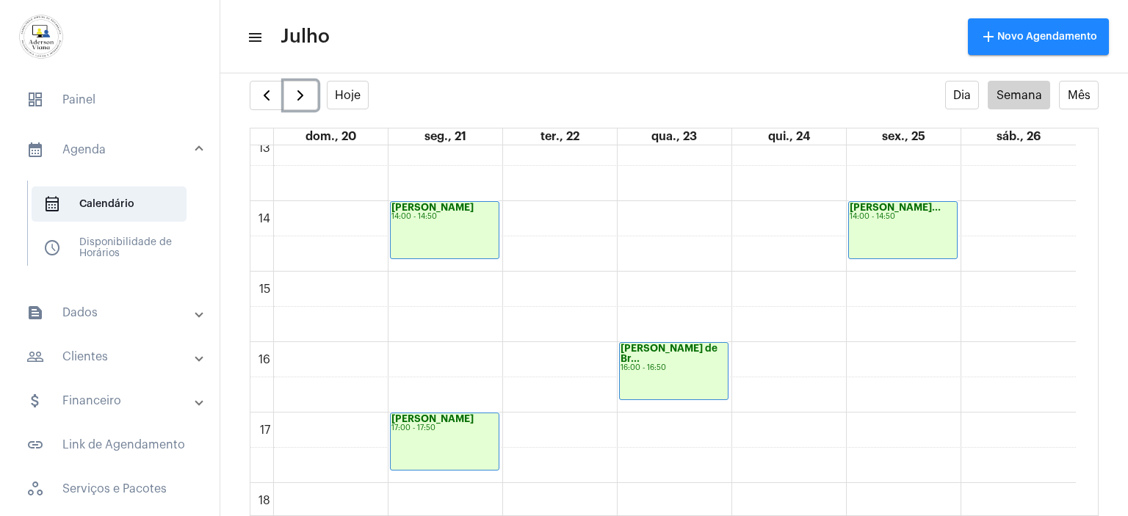
scroll to position [937, 0]
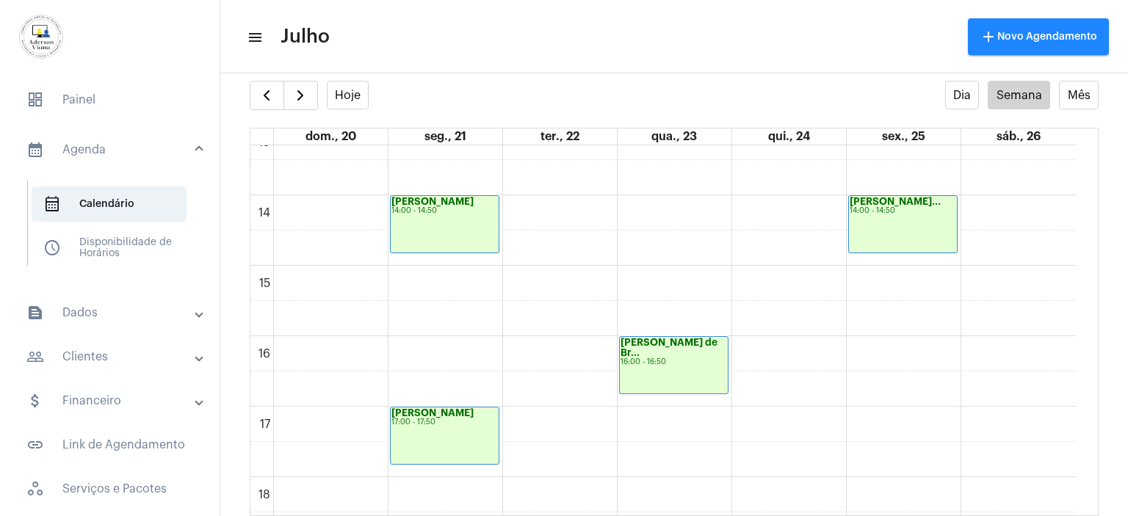
click at [818, 51] on mat-toolbar-row "menu Julho add Novo Agendamento" at bounding box center [674, 36] width 908 height 47
